Goal: Task Accomplishment & Management: Manage account settings

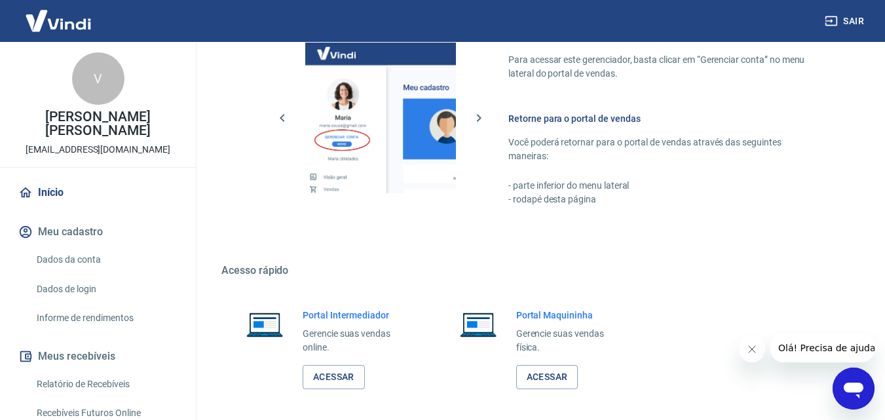
scroll to position [655, 0]
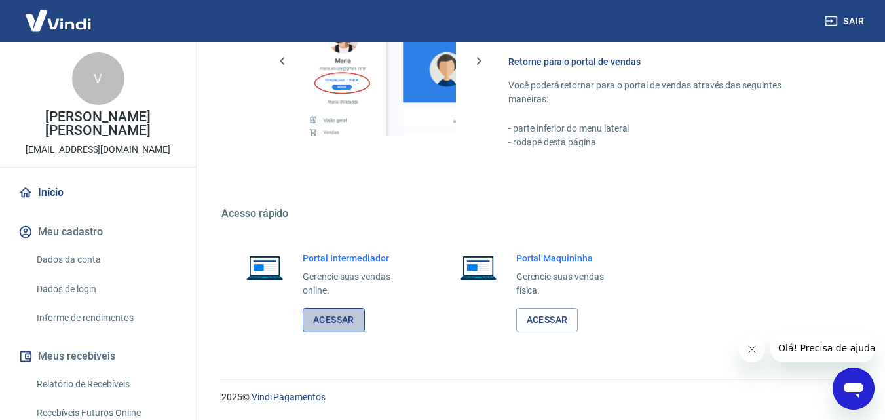
click at [352, 322] on link "Acessar" at bounding box center [334, 320] width 62 height 24
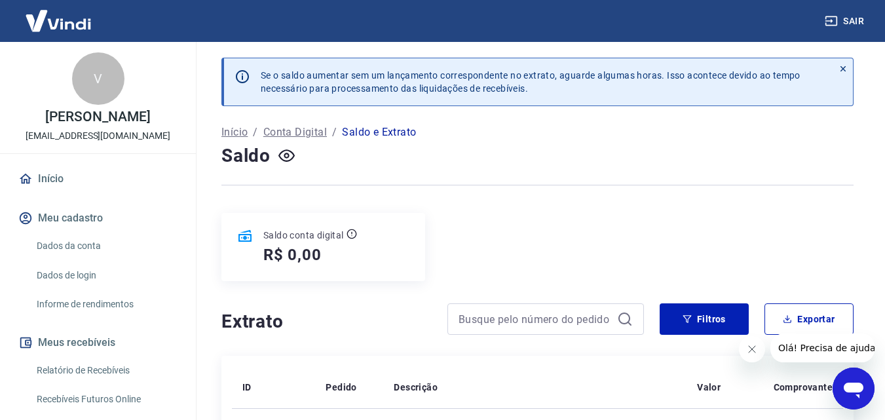
click at [51, 193] on link "Início" at bounding box center [98, 178] width 164 height 29
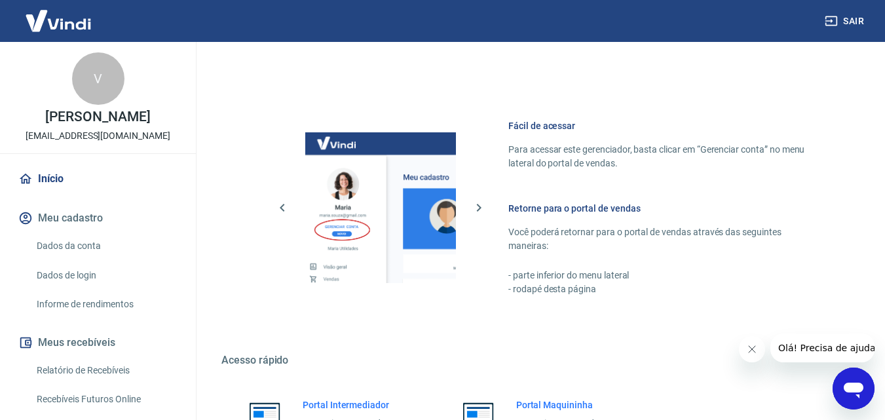
scroll to position [655, 0]
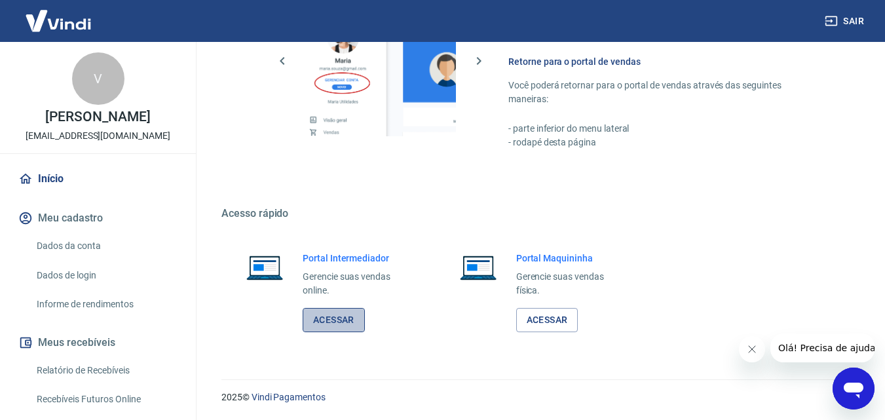
click at [337, 316] on link "Acessar" at bounding box center [334, 320] width 62 height 24
